Goal: Task Accomplishment & Management: Use online tool/utility

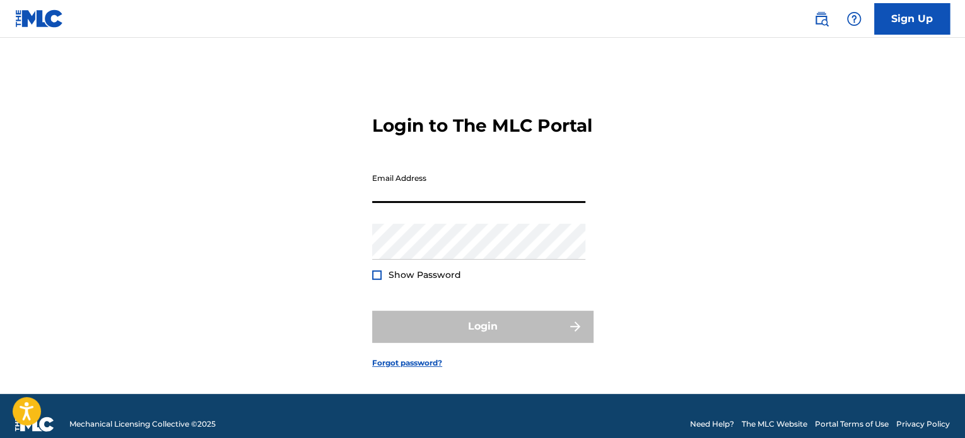
click at [431, 203] on input "Email Address" at bounding box center [478, 185] width 213 height 36
type input "[PERSON_NAME][EMAIL_ADDRESS][DOMAIN_NAME]"
click at [405, 279] on div "Password Show Password" at bounding box center [478, 252] width 213 height 57
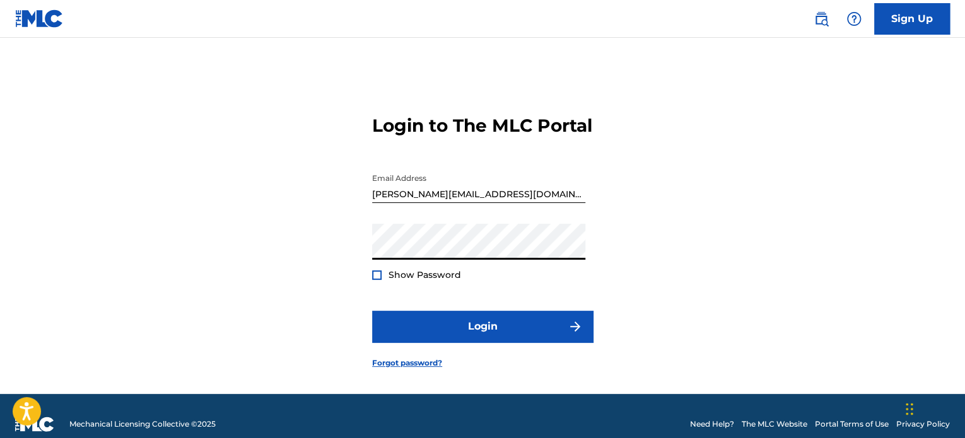
click at [372, 311] on button "Login" at bounding box center [482, 327] width 221 height 32
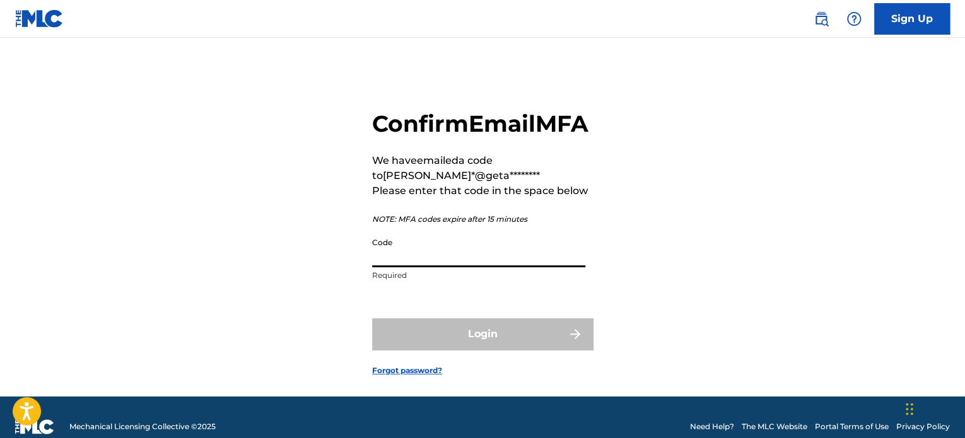
click at [452, 267] on input "Code" at bounding box center [478, 249] width 213 height 36
paste input "426178"
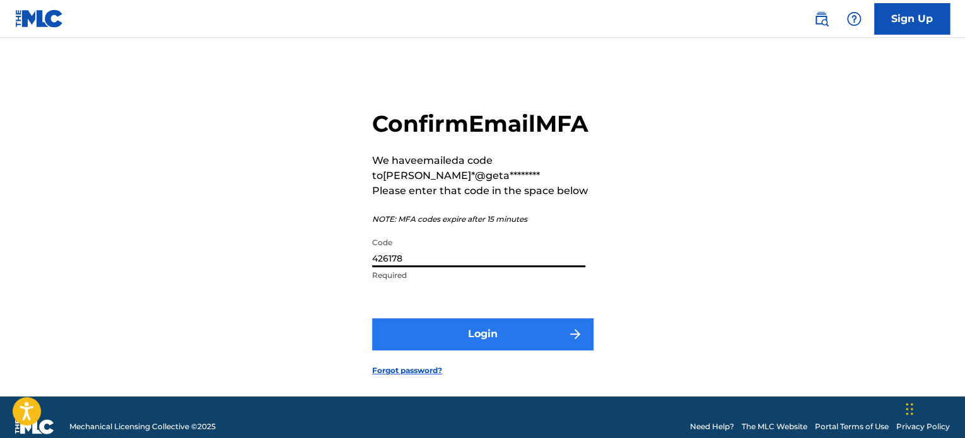
type input "426178"
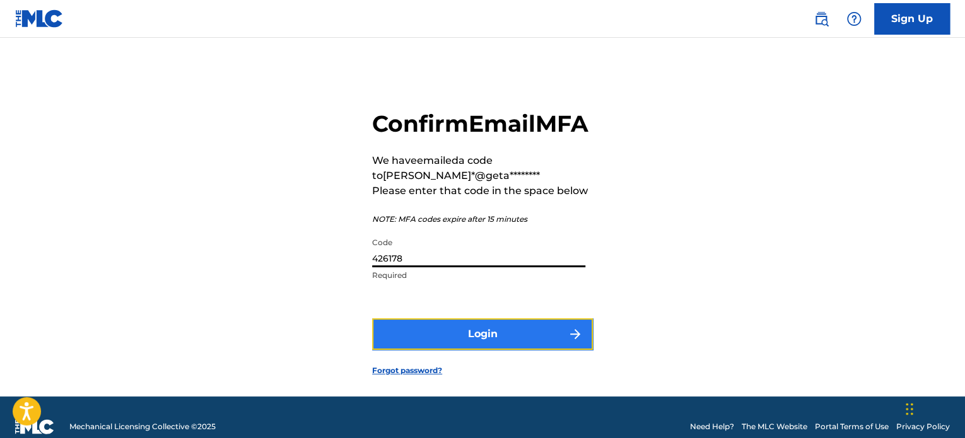
click at [464, 350] on button "Login" at bounding box center [482, 335] width 221 height 32
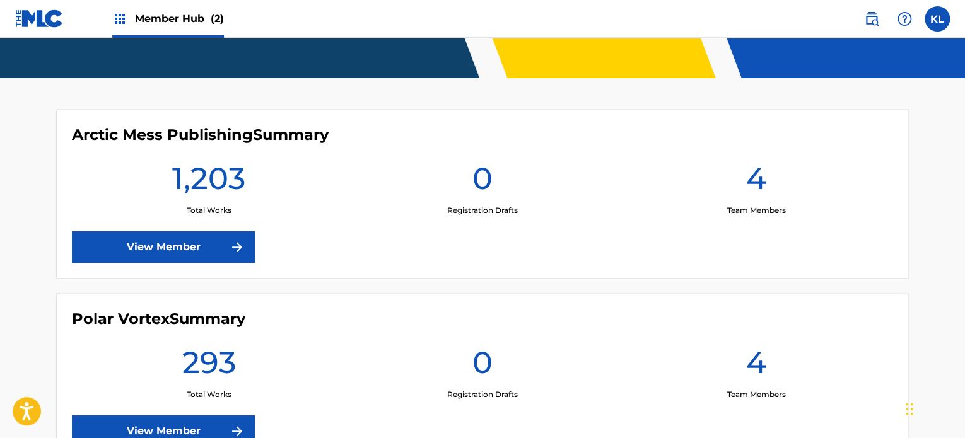
scroll to position [328, 0]
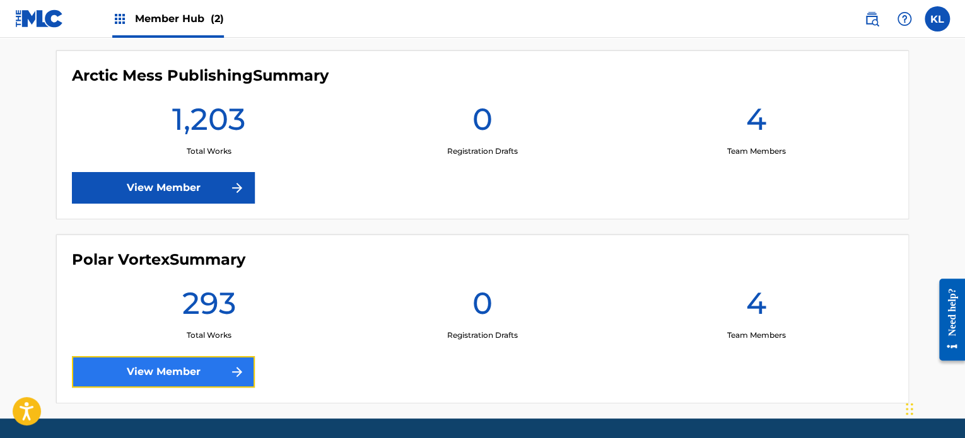
click at [204, 376] on link "View Member" at bounding box center [163, 372] width 183 height 32
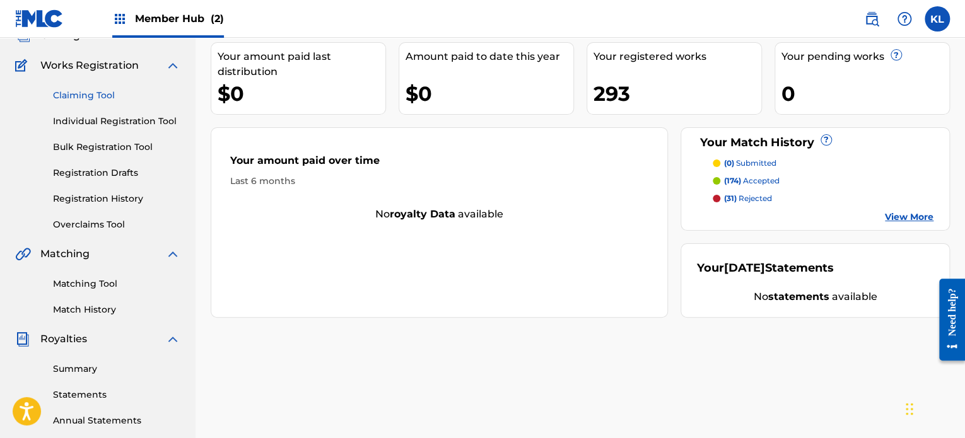
scroll to position [90, 0]
click at [93, 143] on link "Bulk Registration Tool" at bounding box center [116, 147] width 127 height 13
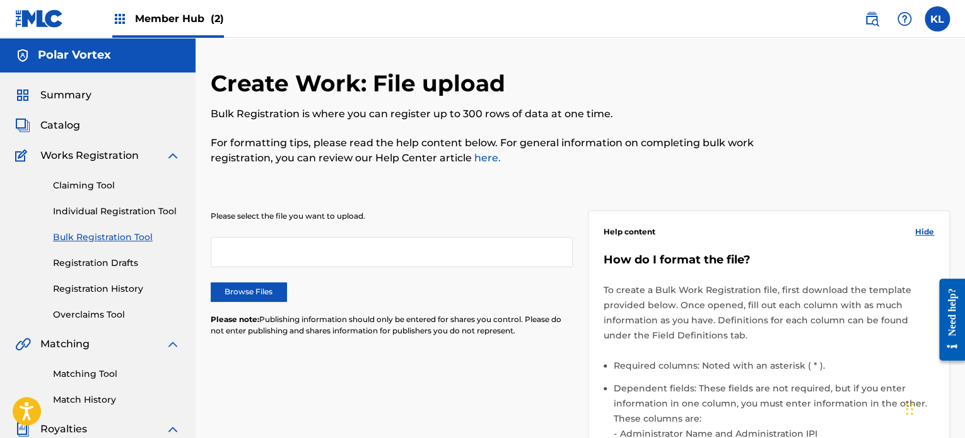
scroll to position [73, 0]
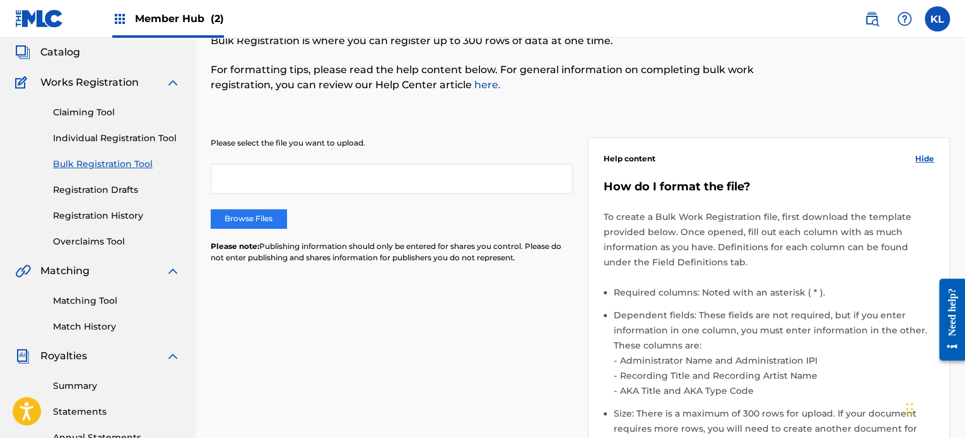
click at [260, 216] on label "Browse Files" at bounding box center [249, 218] width 76 height 19
click at [0, 0] on input "Browse Files" at bounding box center [0, 0] width 0 height 0
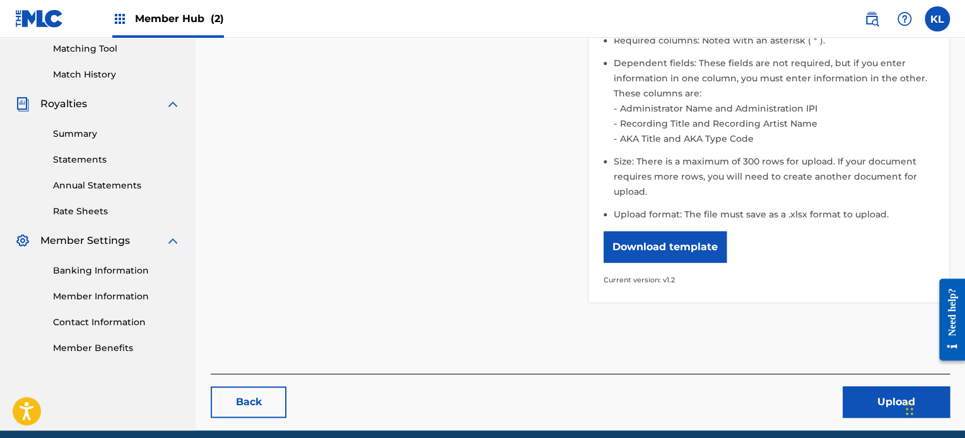
scroll to position [339, 0]
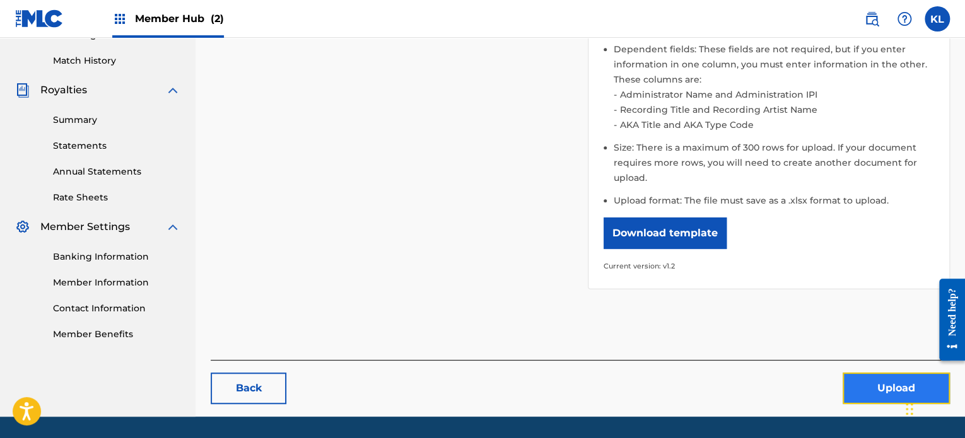
click at [861, 397] on button "Upload" at bounding box center [896, 389] width 107 height 32
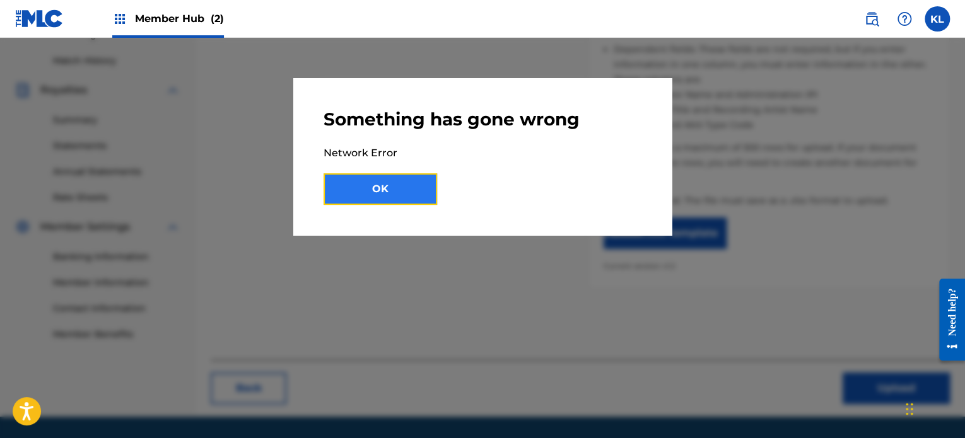
click at [378, 178] on button "OK" at bounding box center [381, 189] width 114 height 32
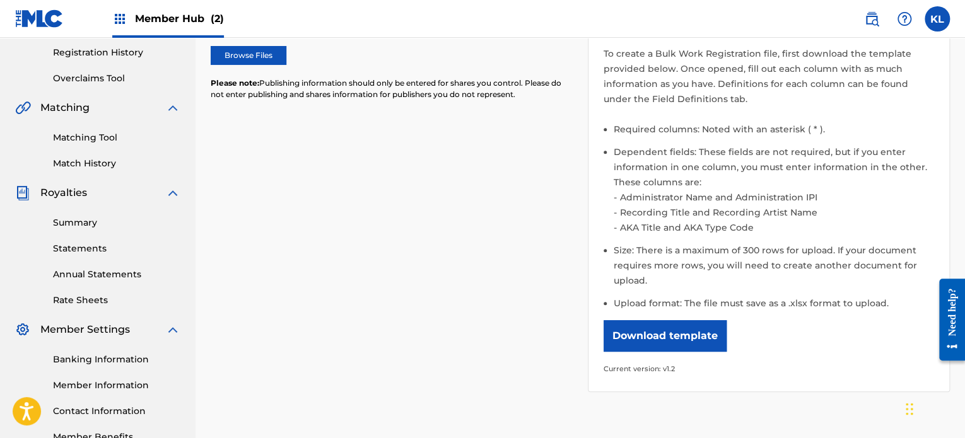
scroll to position [378, 0]
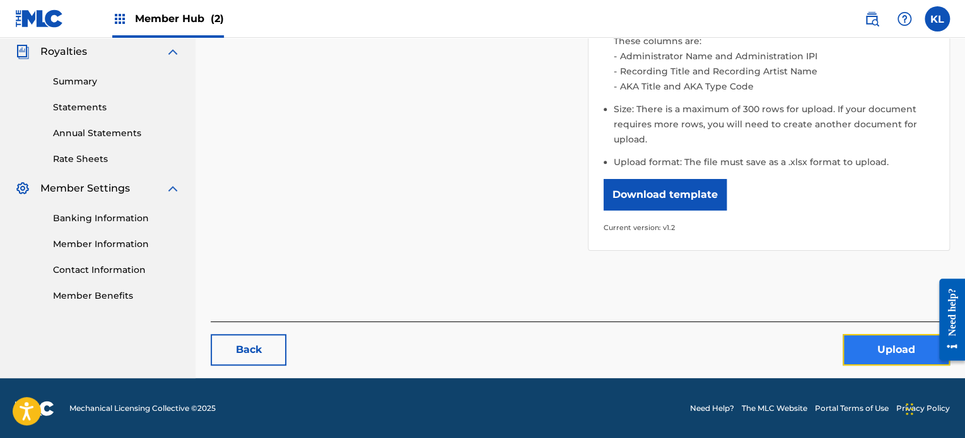
click at [898, 358] on button "Upload" at bounding box center [896, 350] width 107 height 32
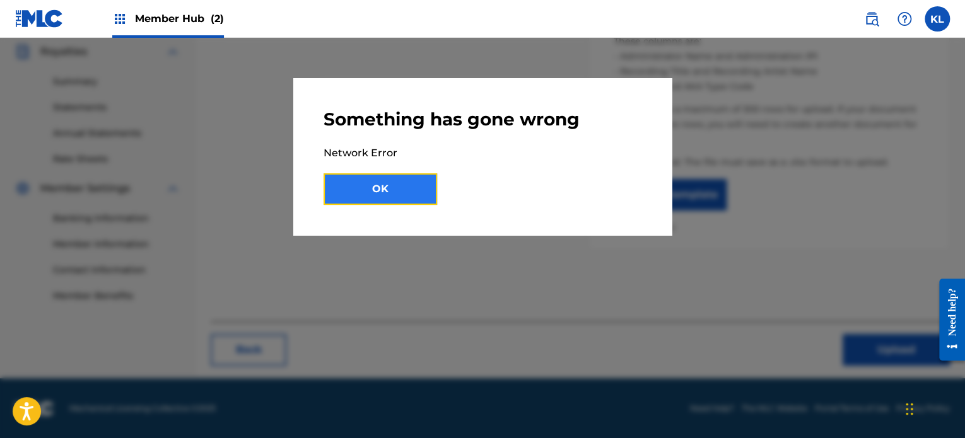
click at [381, 178] on button "OK" at bounding box center [381, 189] width 114 height 32
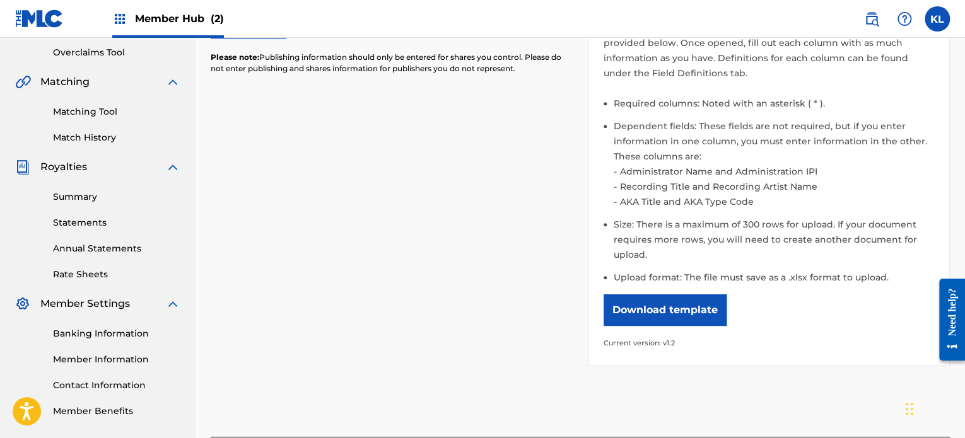
scroll to position [262, 0]
click at [71, 269] on link "Rate Sheets" at bounding box center [116, 275] width 127 height 13
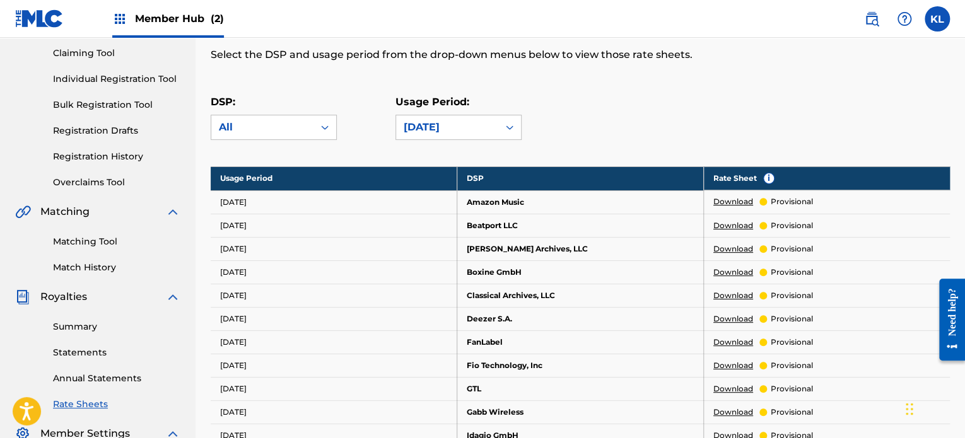
scroll to position [133, 0]
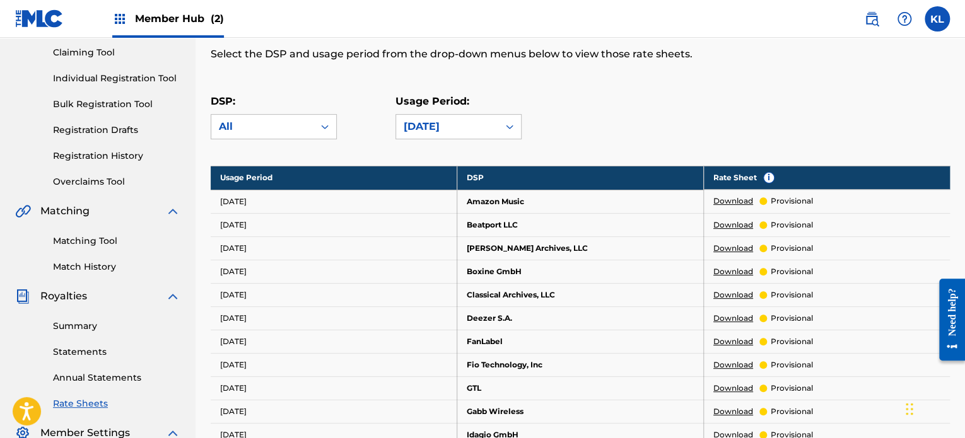
click at [734, 200] on link "Download" at bounding box center [733, 201] width 40 height 11
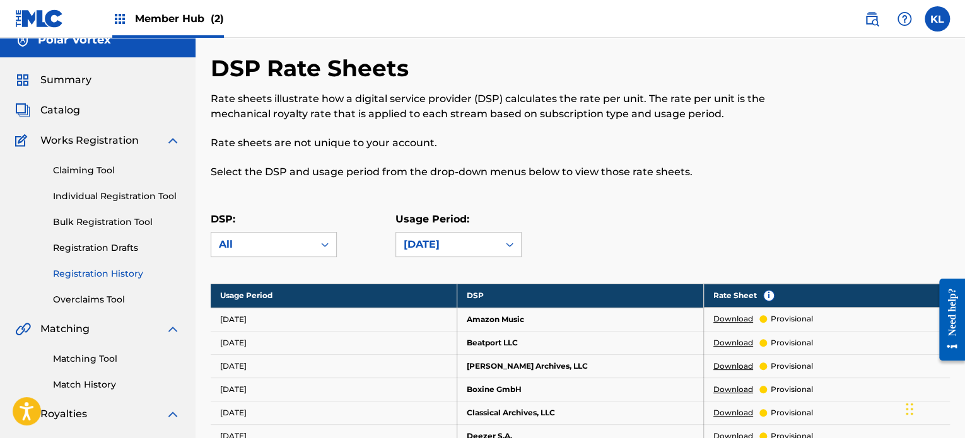
scroll to position [0, 0]
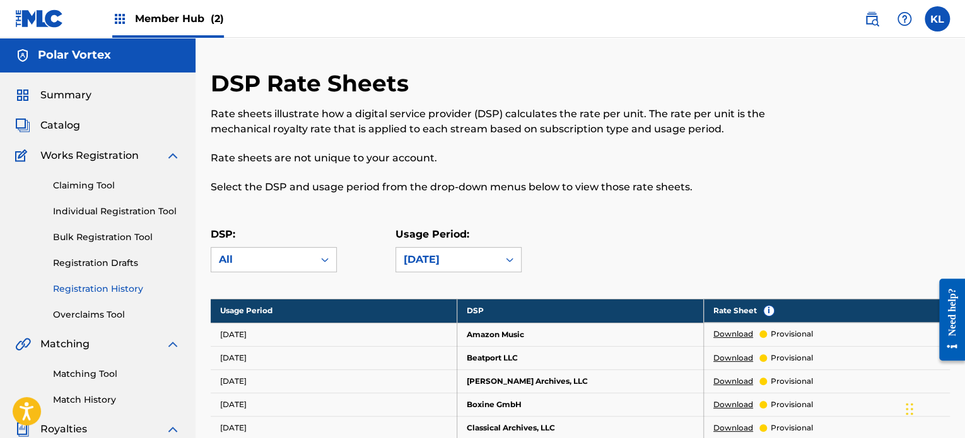
click at [101, 293] on link "Registration History" at bounding box center [116, 289] width 127 height 13
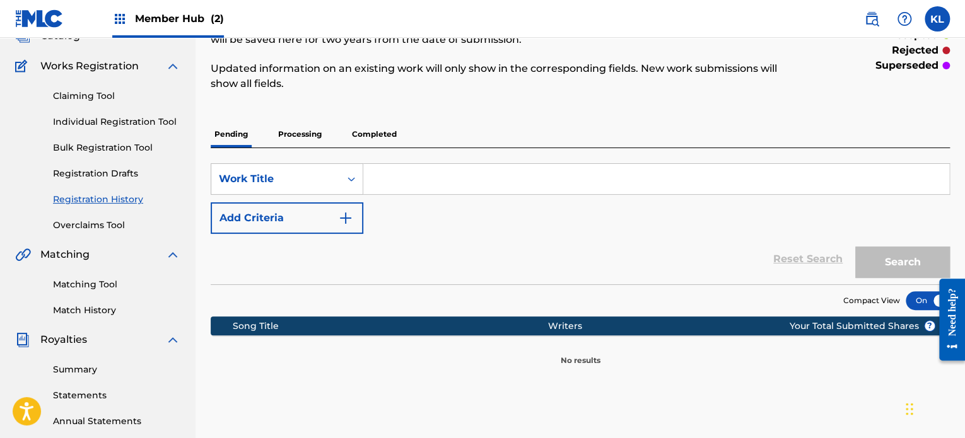
scroll to position [61, 0]
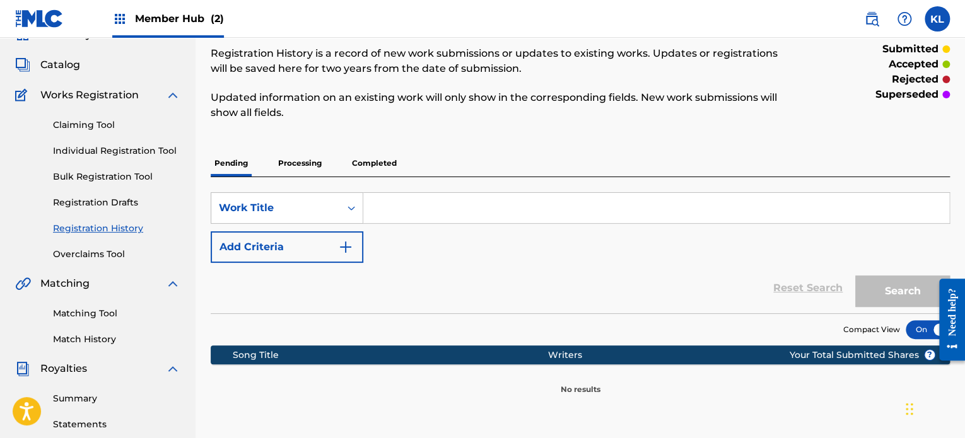
click at [301, 156] on p "Processing" at bounding box center [299, 163] width 51 height 26
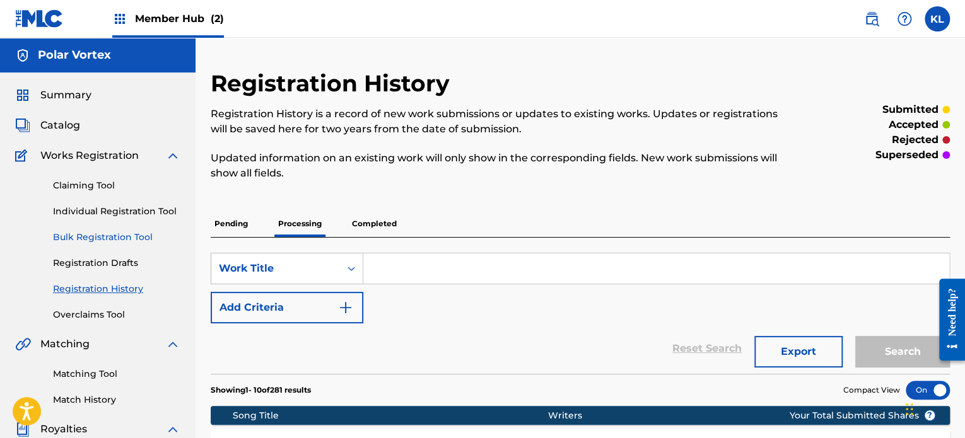
click at [117, 236] on link "Bulk Registration Tool" at bounding box center [116, 237] width 127 height 13
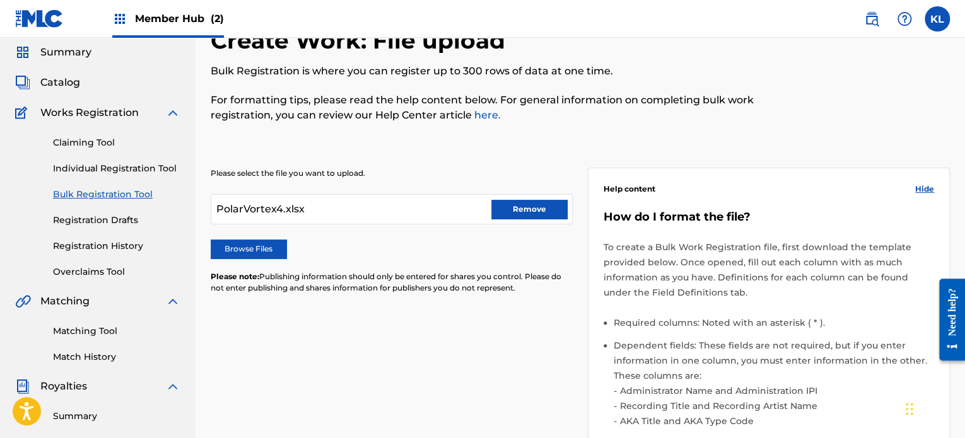
scroll to position [42, 0]
click at [517, 214] on button "Remove" at bounding box center [529, 210] width 76 height 19
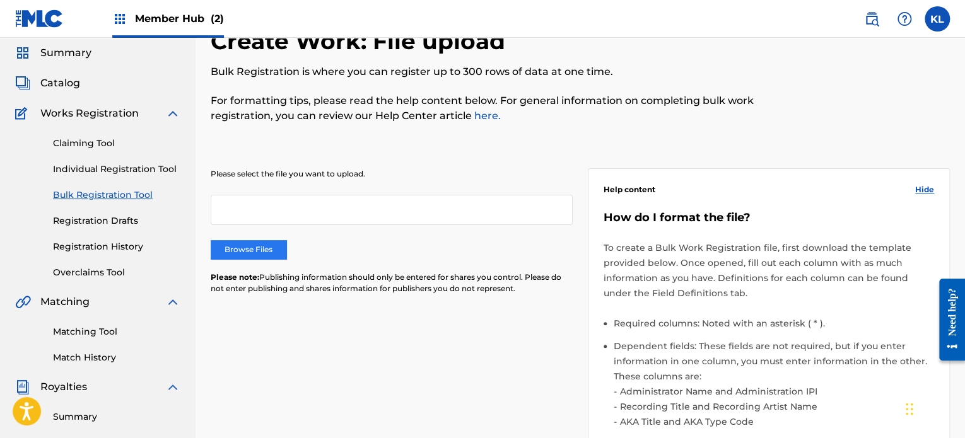
click at [262, 242] on label "Browse Files" at bounding box center [249, 249] width 76 height 19
click at [0, 0] on input "Browse Files" at bounding box center [0, 0] width 0 height 0
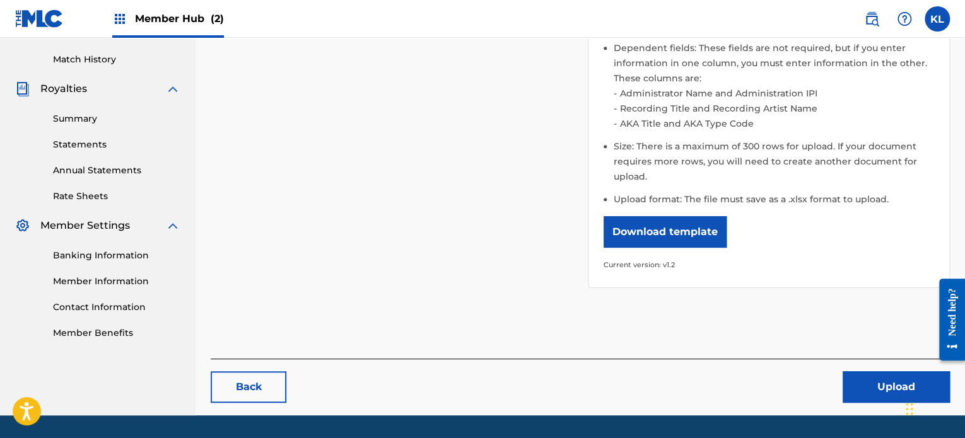
scroll to position [342, 0]
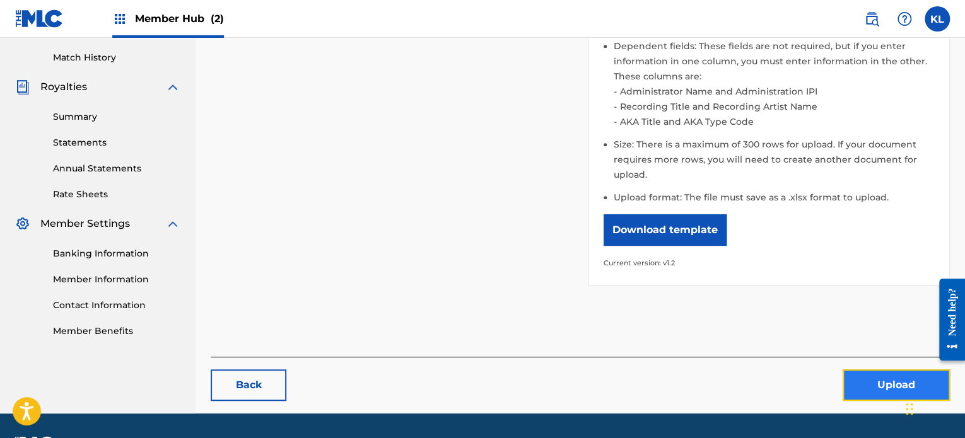
click at [856, 379] on button "Upload" at bounding box center [896, 386] width 107 height 32
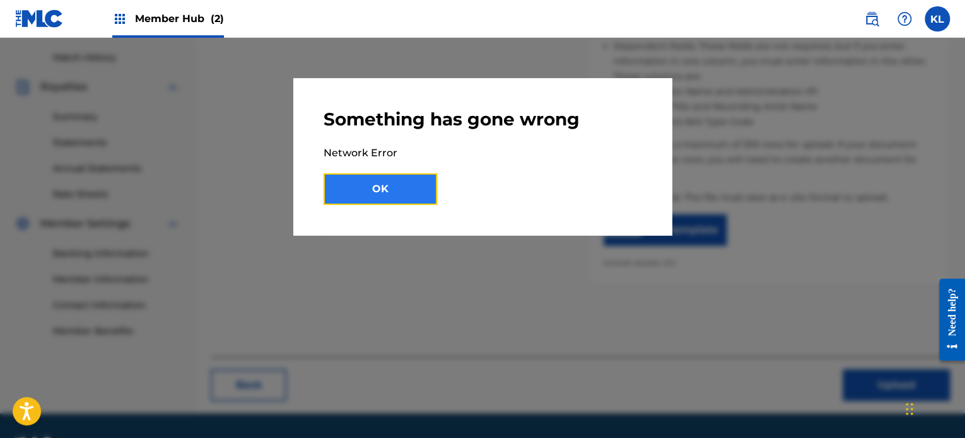
click at [368, 192] on button "OK" at bounding box center [381, 189] width 114 height 32
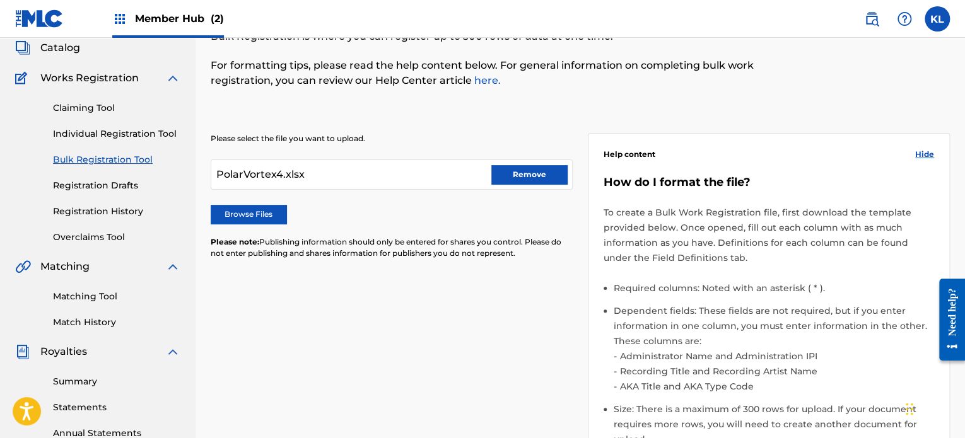
scroll to position [0, 0]
